Goal: Information Seeking & Learning: Learn about a topic

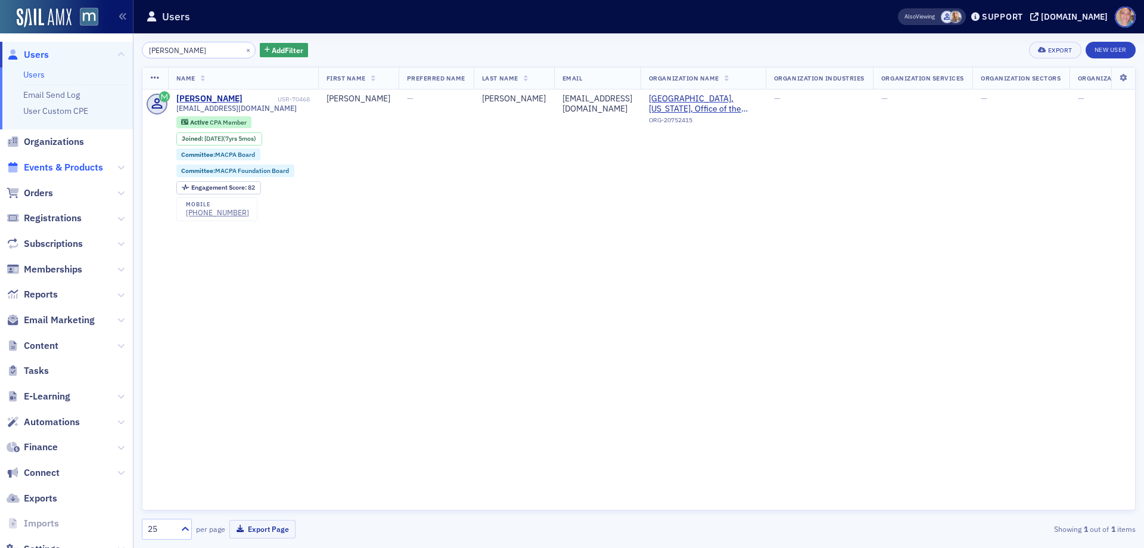
click at [51, 167] on span "Events & Products" at bounding box center [63, 167] width 79 height 13
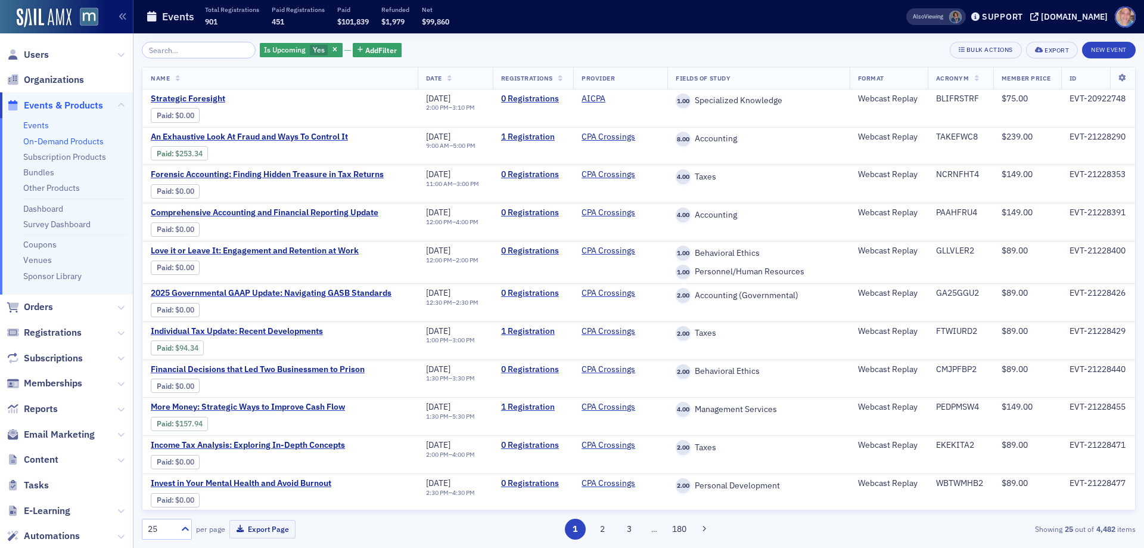
click at [45, 141] on link "On-Demand Products" at bounding box center [63, 141] width 80 height 11
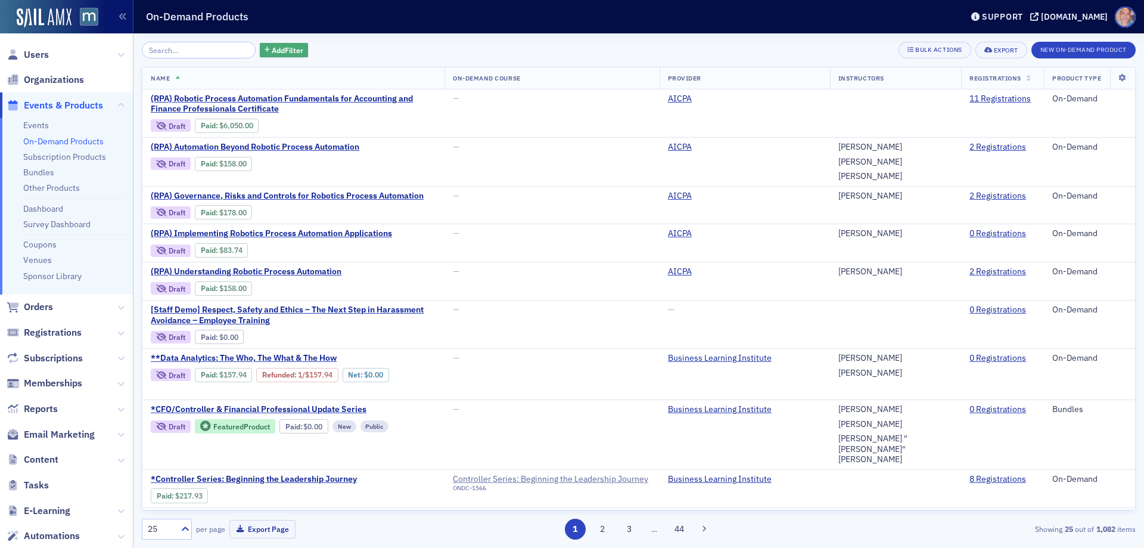
click at [265, 50] on icon "button" at bounding box center [267, 50] width 5 height 7
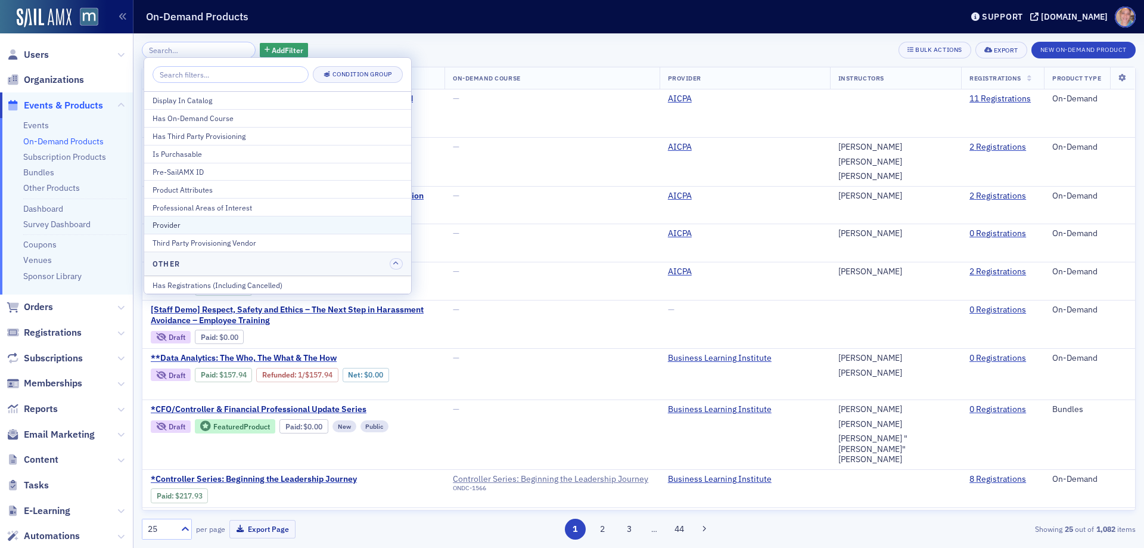
click at [188, 222] on div "Provider" at bounding box center [278, 224] width 250 height 11
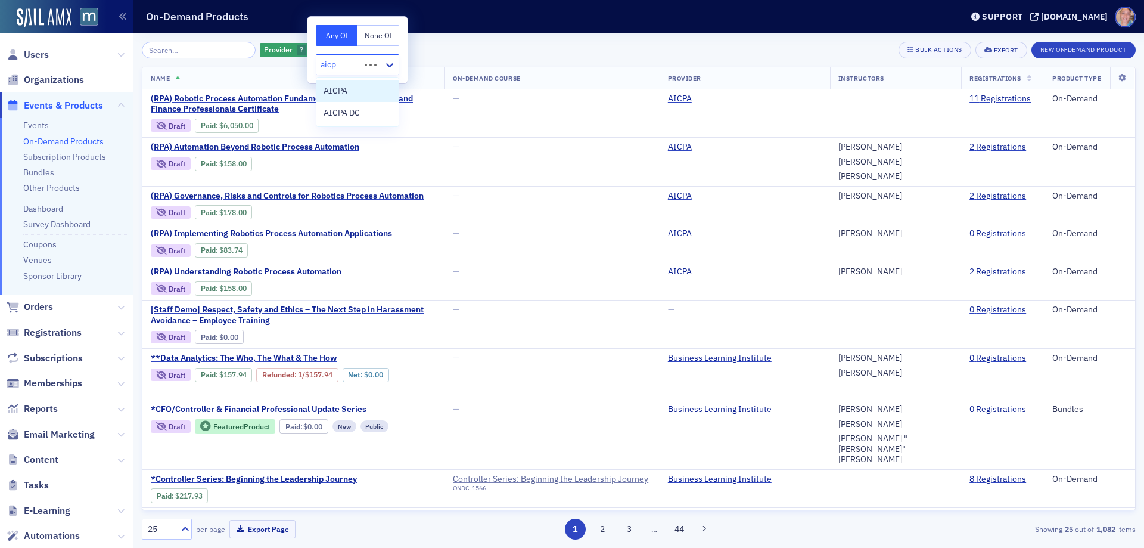
type input "aicpa"
click at [350, 93] on div "AICPA" at bounding box center [358, 91] width 68 height 13
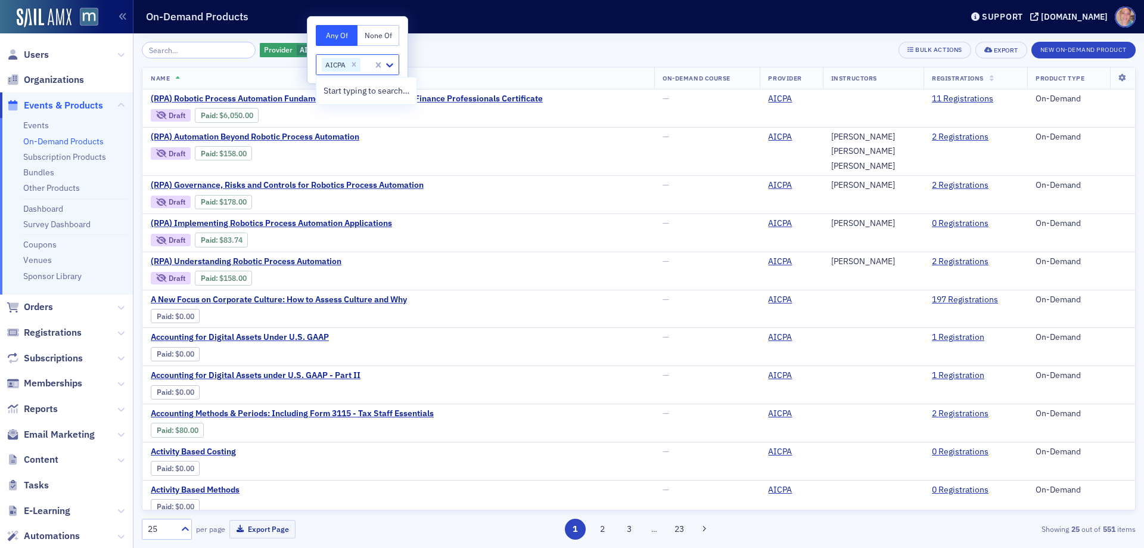
click at [474, 47] on div "Provider AICPA Add Filter Bulk Actions Export New On-Demand Product" at bounding box center [639, 50] width 994 height 17
click at [354, 52] on icon "button" at bounding box center [356, 50] width 5 height 7
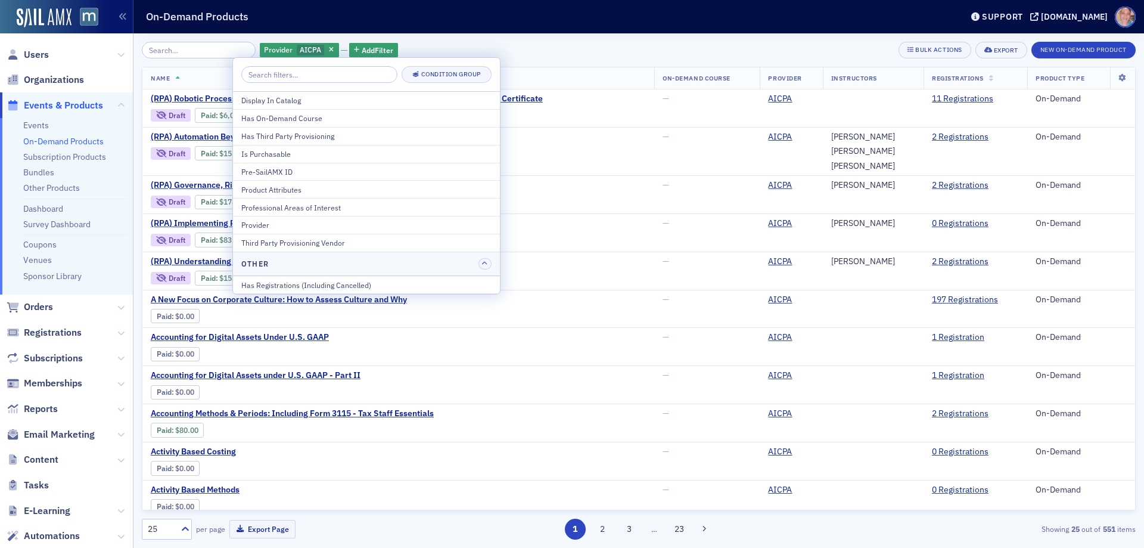
drag, startPoint x: 291, startPoint y: 157, endPoint x: 298, endPoint y: 152, distance: 8.1
click at [291, 156] on div "Is Purchasable" at bounding box center [366, 153] width 250 height 11
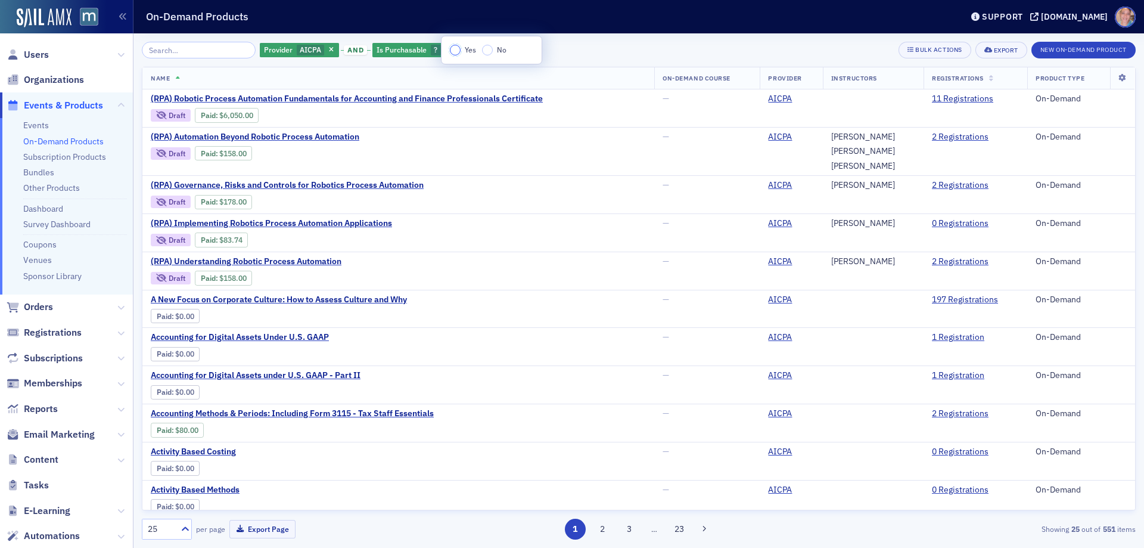
click at [459, 48] on input "Yes" at bounding box center [455, 50] width 11 height 11
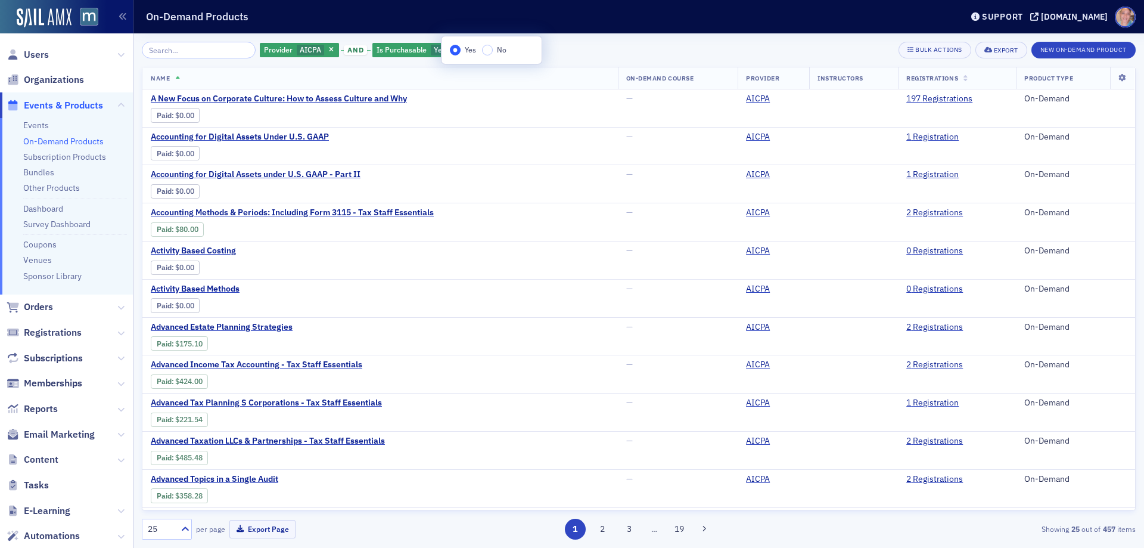
click at [599, 45] on div "Provider AICPA and Is Purchasable Yes Add Filter Bulk Actions Export New On-Dem…" at bounding box center [639, 50] width 994 height 17
click at [190, 52] on input "search" at bounding box center [199, 50] width 114 height 17
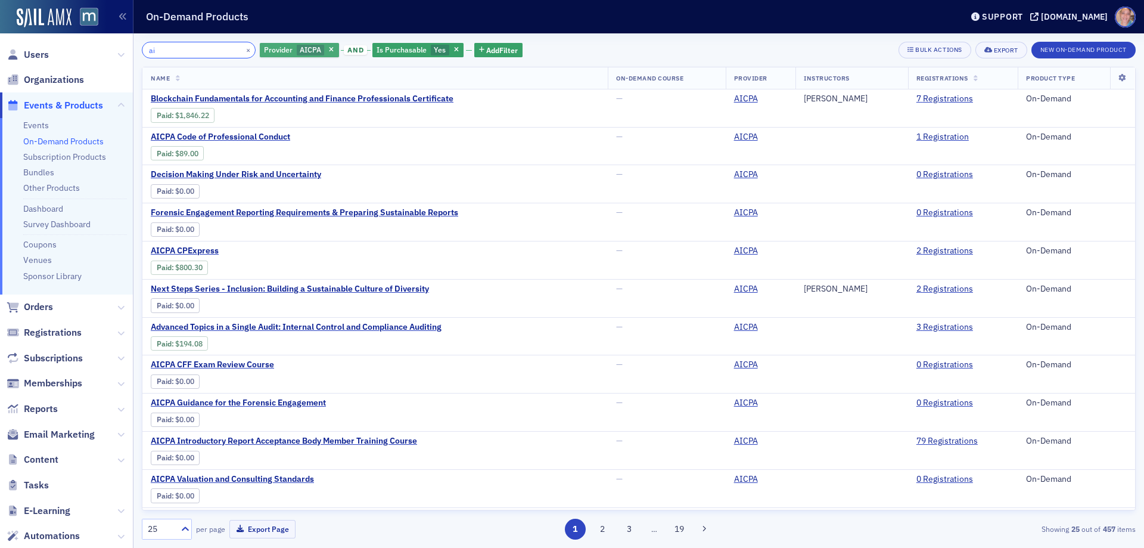
type input "ai"
click at [287, 56] on div "Provider AICPA" at bounding box center [299, 50] width 79 height 15
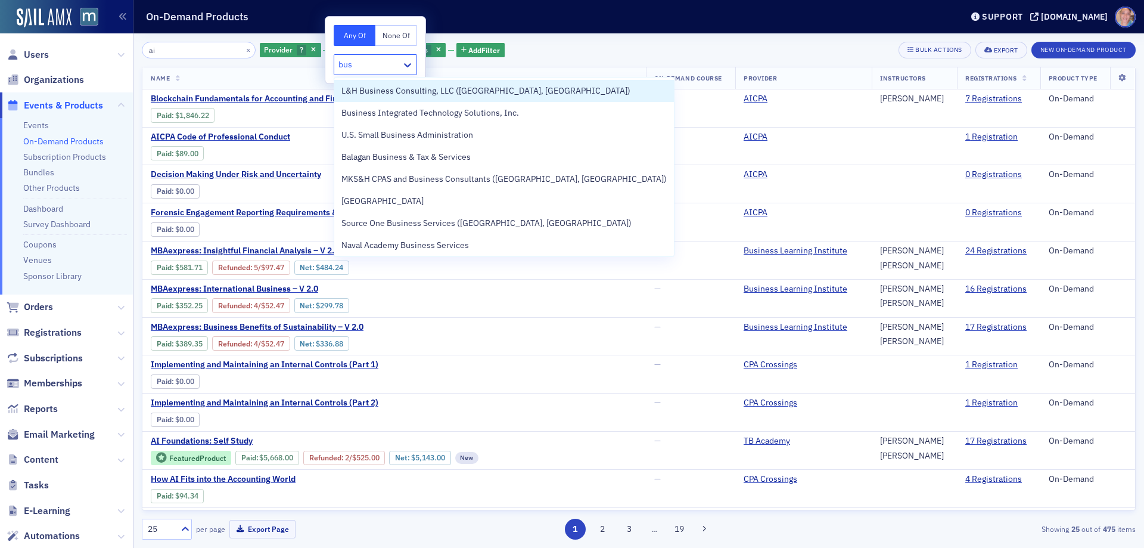
type input "bus"
drag, startPoint x: 554, startPoint y: 51, endPoint x: 443, endPoint y: 47, distance: 111.5
click at [554, 51] on div "ai × Provider ? and Is Purchasable Yes Add Filter Bulk Actions Export New On-De…" at bounding box center [639, 50] width 994 height 17
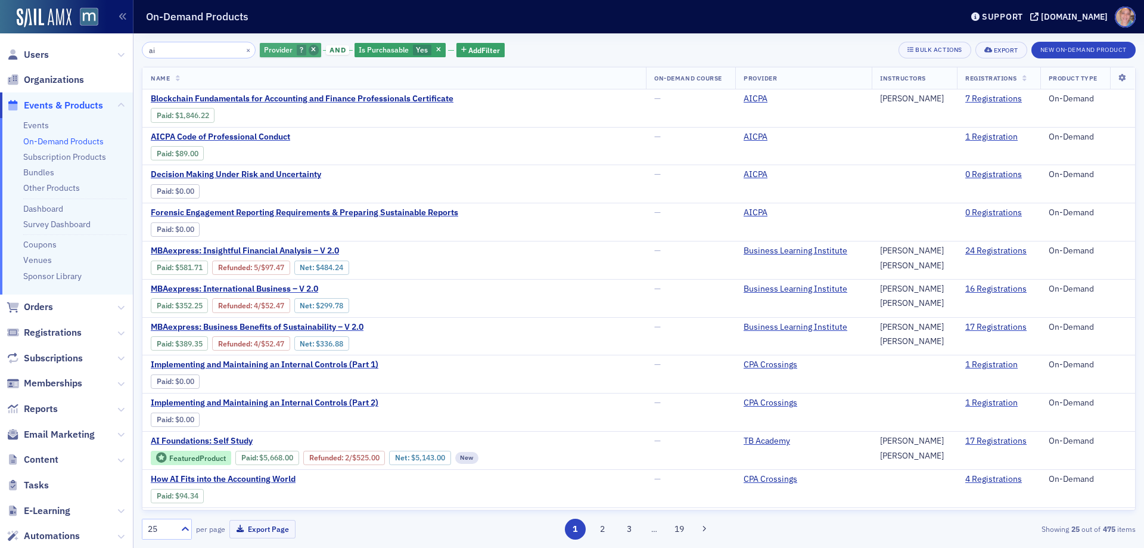
click at [311, 50] on icon "button" at bounding box center [313, 50] width 5 height 7
drag, startPoint x: 195, startPoint y: 50, endPoint x: 141, endPoint y: 50, distance: 54.2
click at [141, 50] on div "ai × Is Purchasable Yes Add Filter Bulk Actions Export New On-Demand Product Na…" at bounding box center [638, 290] width 1011 height 514
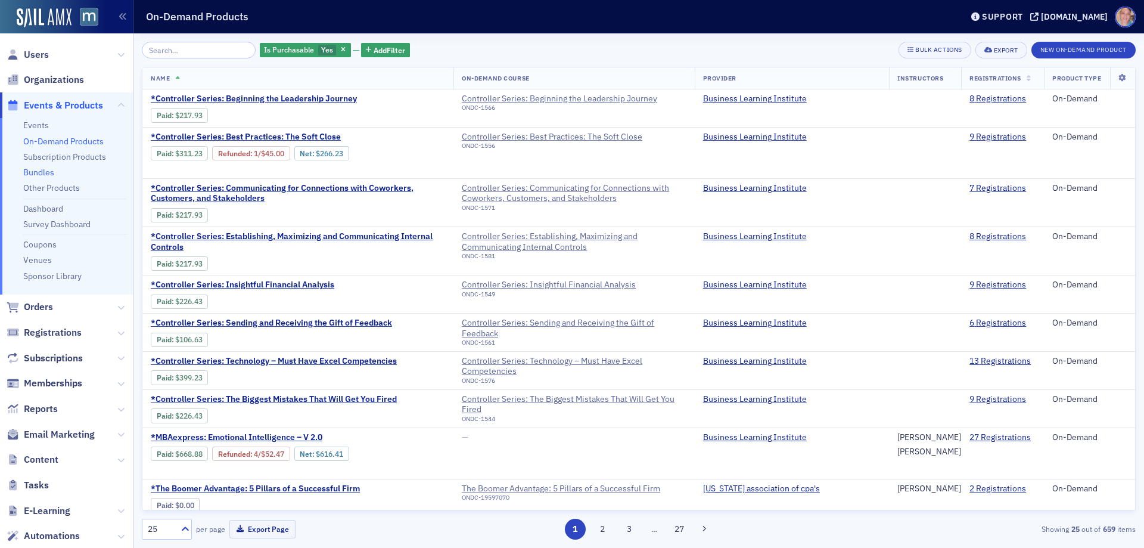
click at [41, 173] on link "Bundles" at bounding box center [38, 172] width 31 height 11
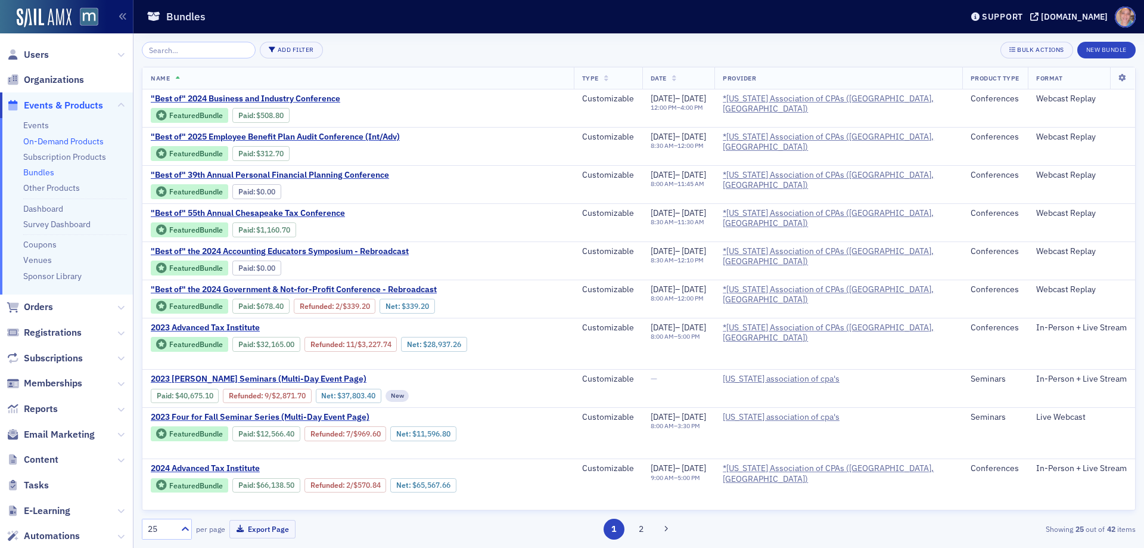
click at [43, 142] on link "On-Demand Products" at bounding box center [63, 141] width 80 height 11
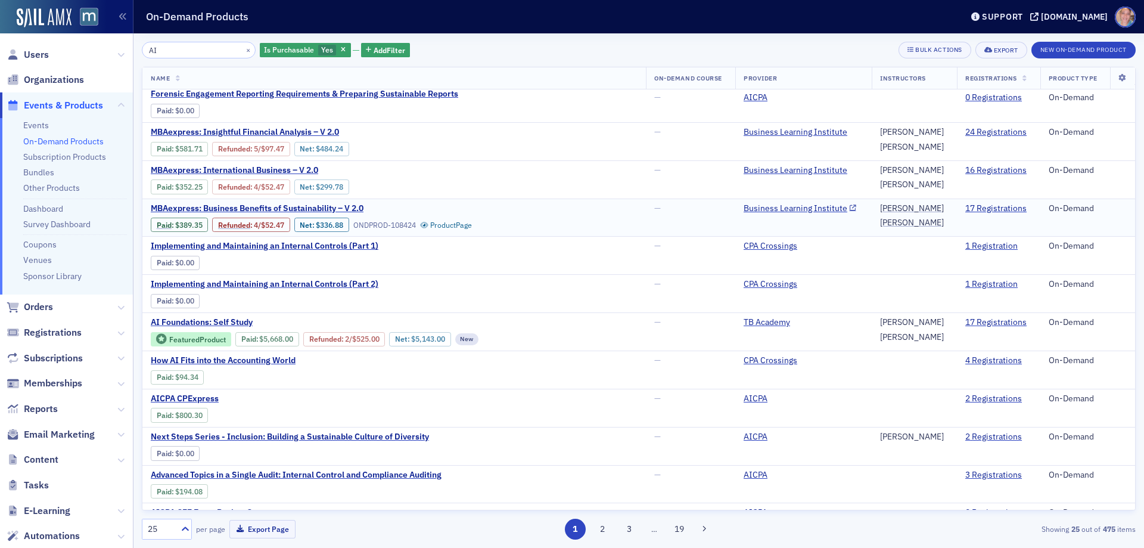
scroll to position [119, 0]
type input "AI"
